Goal: Find specific page/section: Find specific page/section

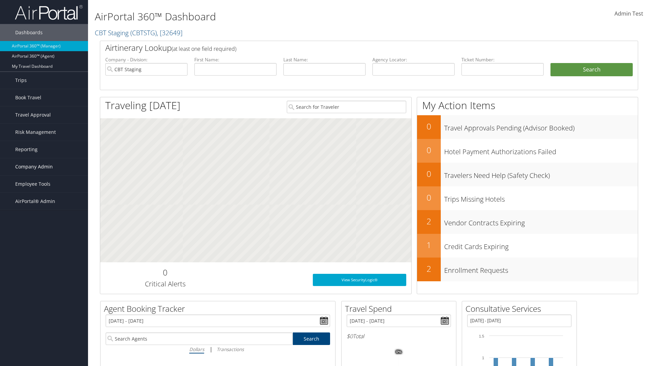
click at [44, 167] on span "Company Admin" at bounding box center [34, 166] width 38 height 17
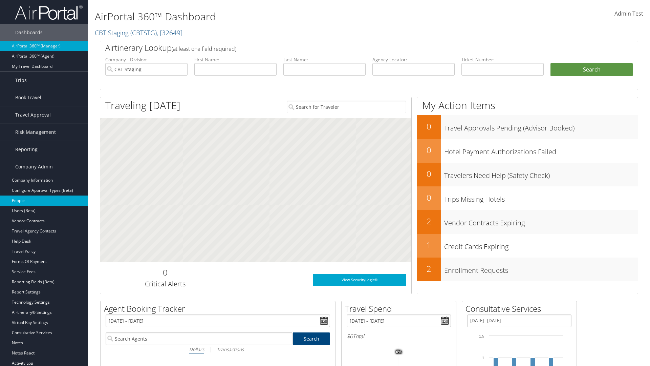
click at [44, 200] on link "People" at bounding box center [44, 200] width 88 height 10
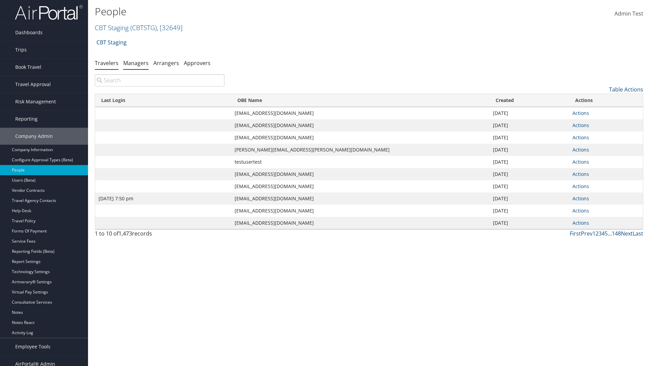
click at [136, 63] on link "Managers" at bounding box center [135, 62] width 25 height 7
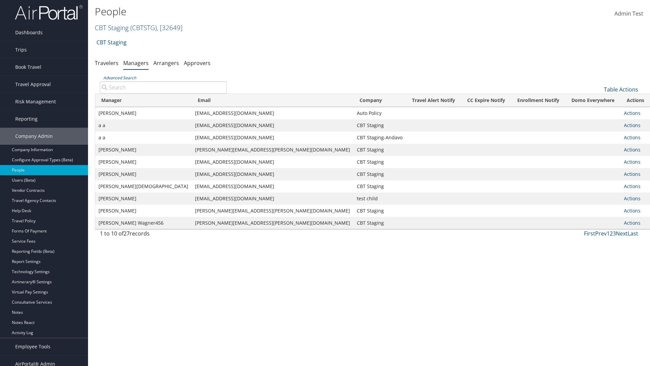
click at [163, 87] on input "Advanced Search" at bounding box center [163, 87] width 127 height 12
type input "Tulio Figarola"
click at [163, 87] on input "Tulio Figarola" at bounding box center [163, 87] width 127 height 12
type input "Non-existing Name"
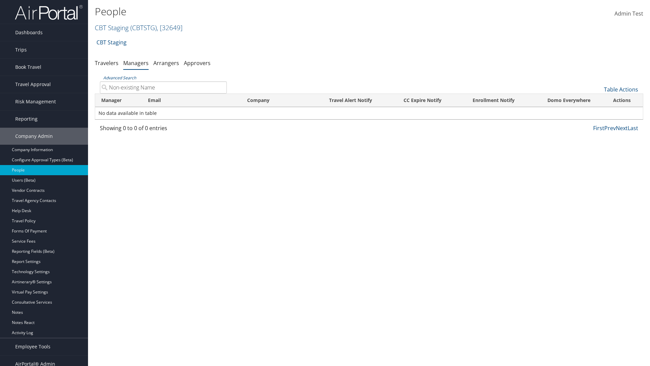
click at [163, 87] on input "Non-existing Name" at bounding box center [163, 87] width 127 height 12
type input "sarah_fig@test1240864.com"
